Goal: Find specific page/section: Find specific page/section

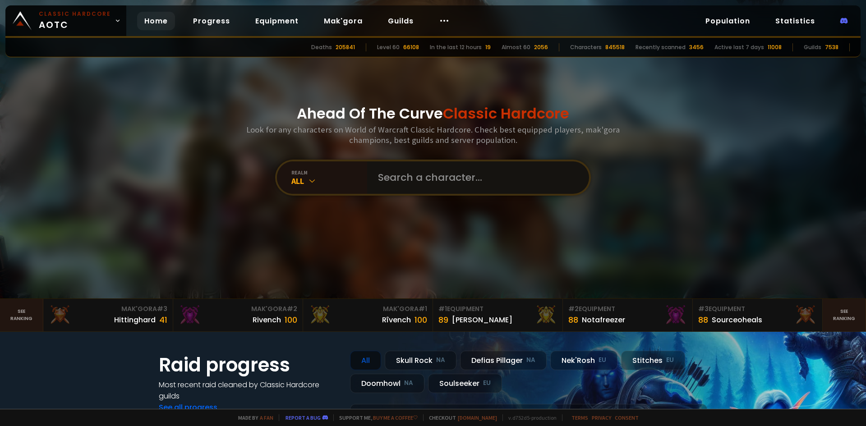
click at [440, 176] on input "text" at bounding box center [475, 177] width 206 height 32
type input "estimation"
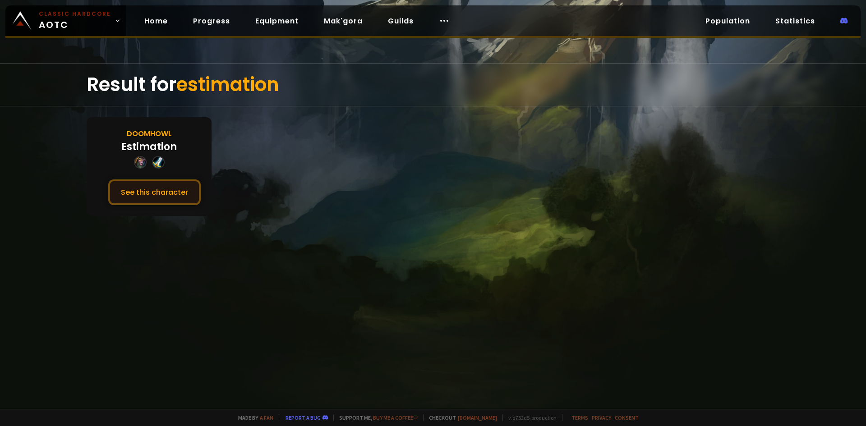
click at [158, 202] on button "See this character" at bounding box center [154, 192] width 92 height 26
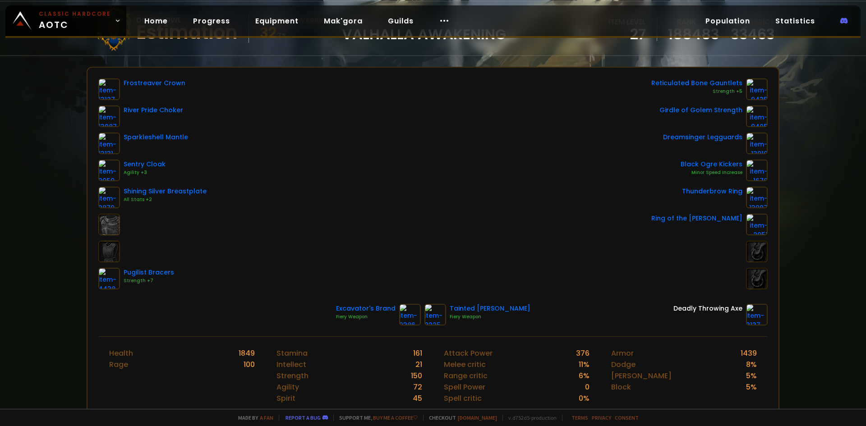
scroll to position [90, 0]
